Goal: Task Accomplishment & Management: Use online tool/utility

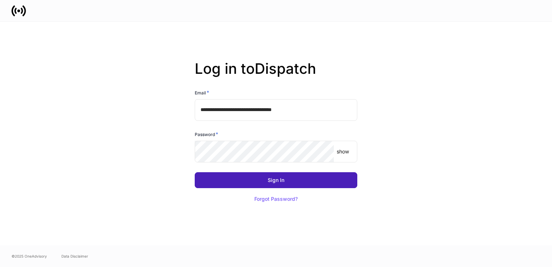
click at [292, 176] on button "Sign In" at bounding box center [276, 180] width 163 height 16
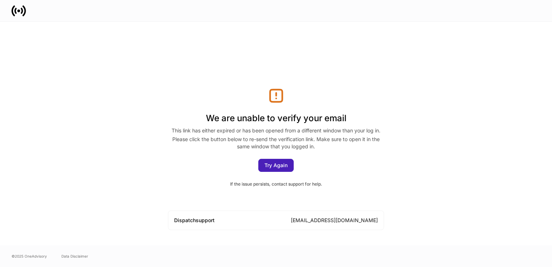
click at [281, 163] on div "Try Again" at bounding box center [275, 165] width 23 height 5
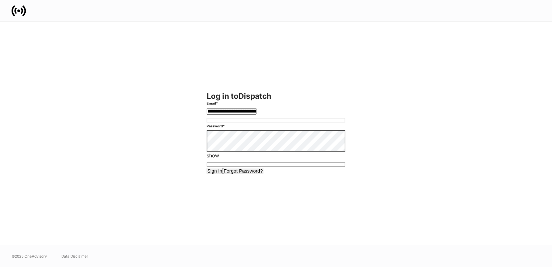
click at [223, 174] on button "Sign In" at bounding box center [215, 171] width 17 height 6
